Goal: Use online tool/utility

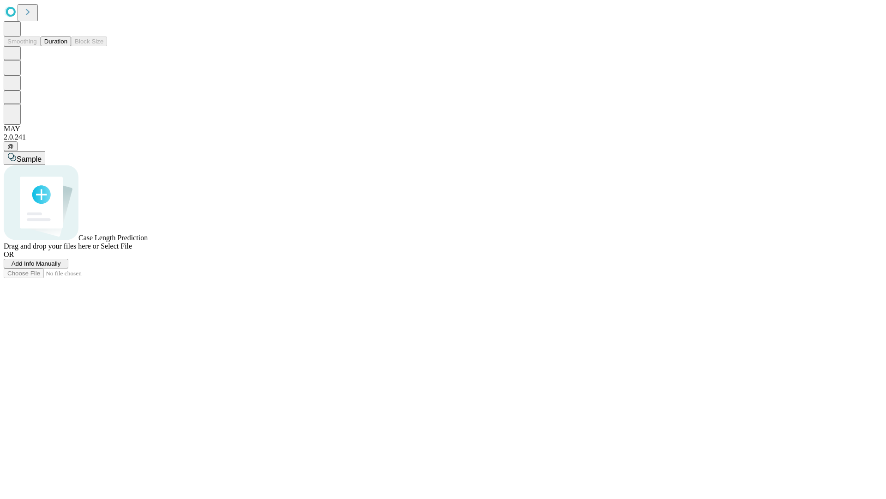
click at [67, 46] on button "Duration" at bounding box center [56, 41] width 30 height 10
click at [42, 155] on span "Sample" at bounding box center [29, 159] width 25 height 8
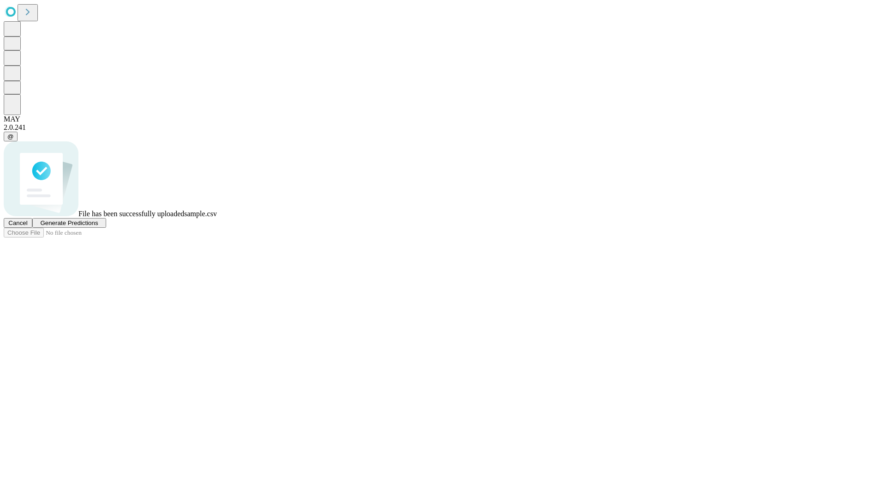
click at [98, 226] on span "Generate Predictions" at bounding box center [69, 222] width 58 height 7
